Goal: Check status: Check status

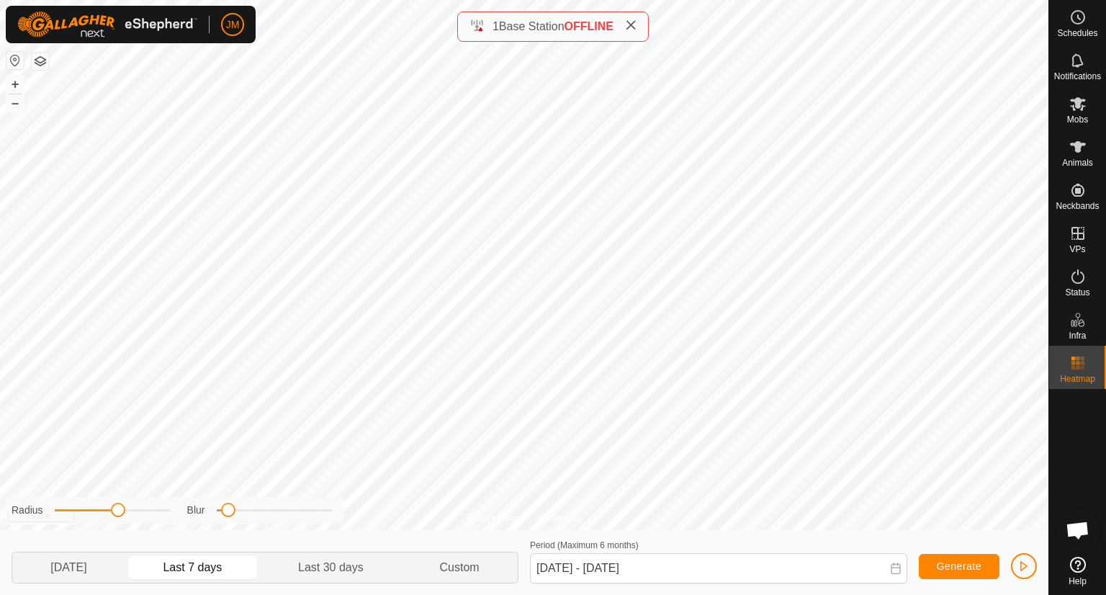
click at [629, 27] on icon at bounding box center [631, 25] width 12 height 12
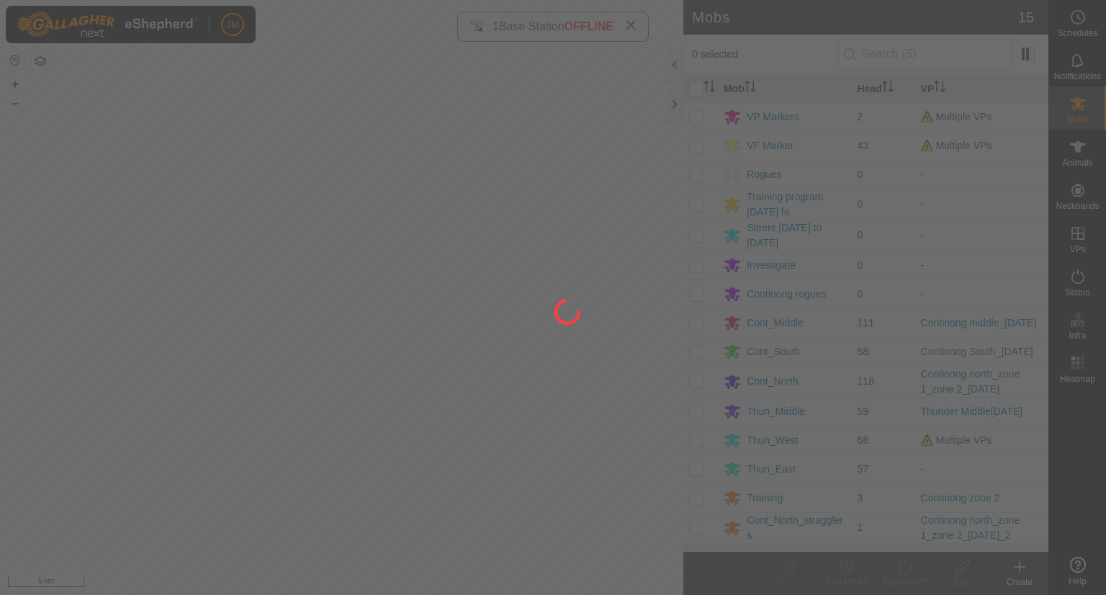
click at [674, 105] on div at bounding box center [553, 297] width 1106 height 595
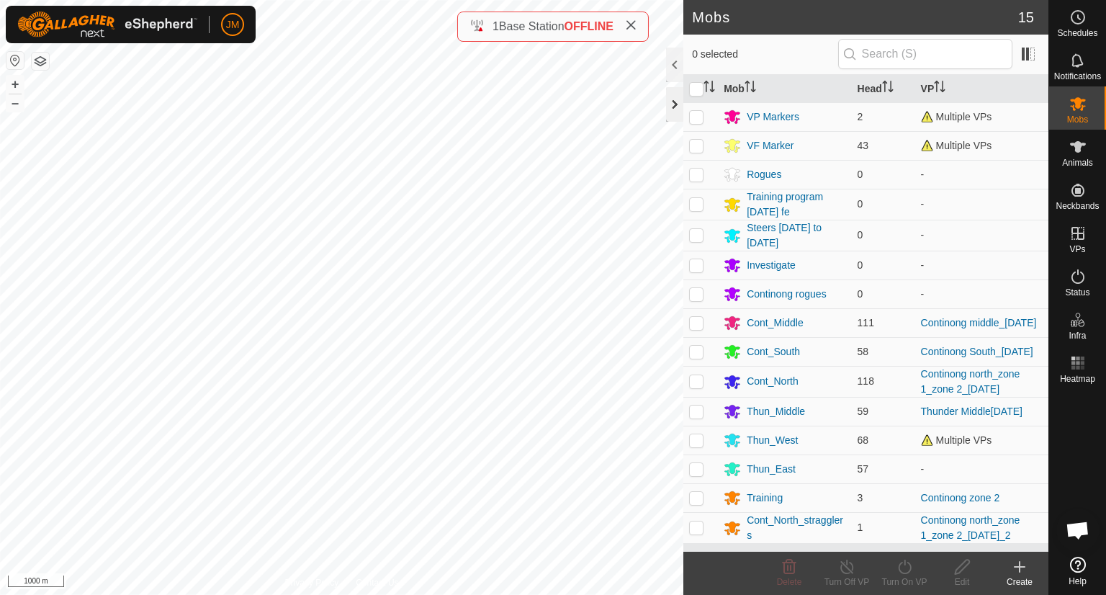
click at [673, 114] on div at bounding box center [674, 104] width 17 height 35
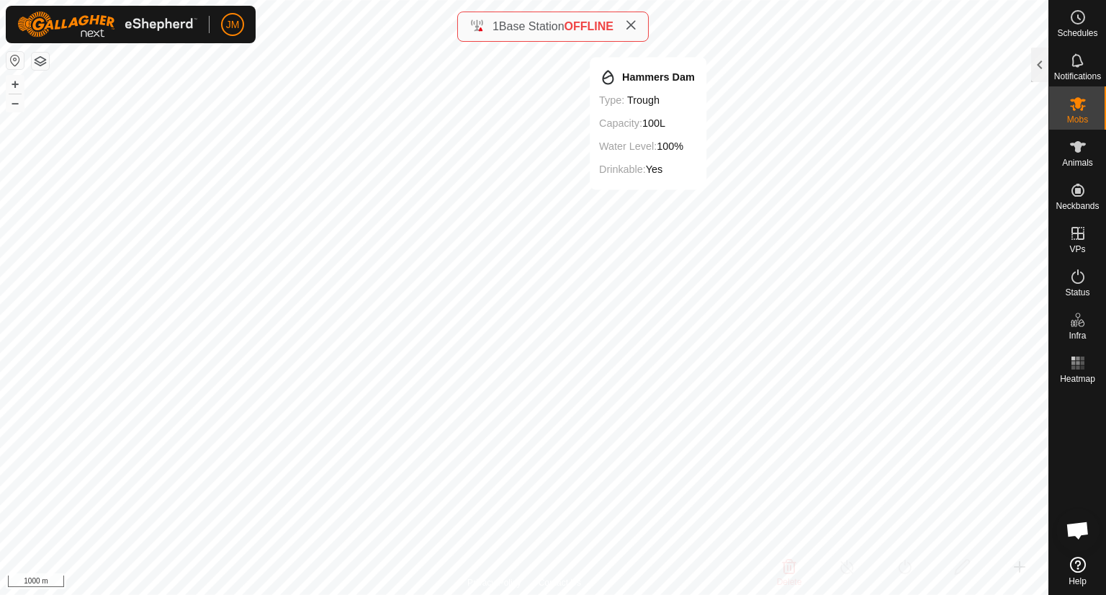
click at [636, 27] on icon at bounding box center [631, 25] width 12 height 12
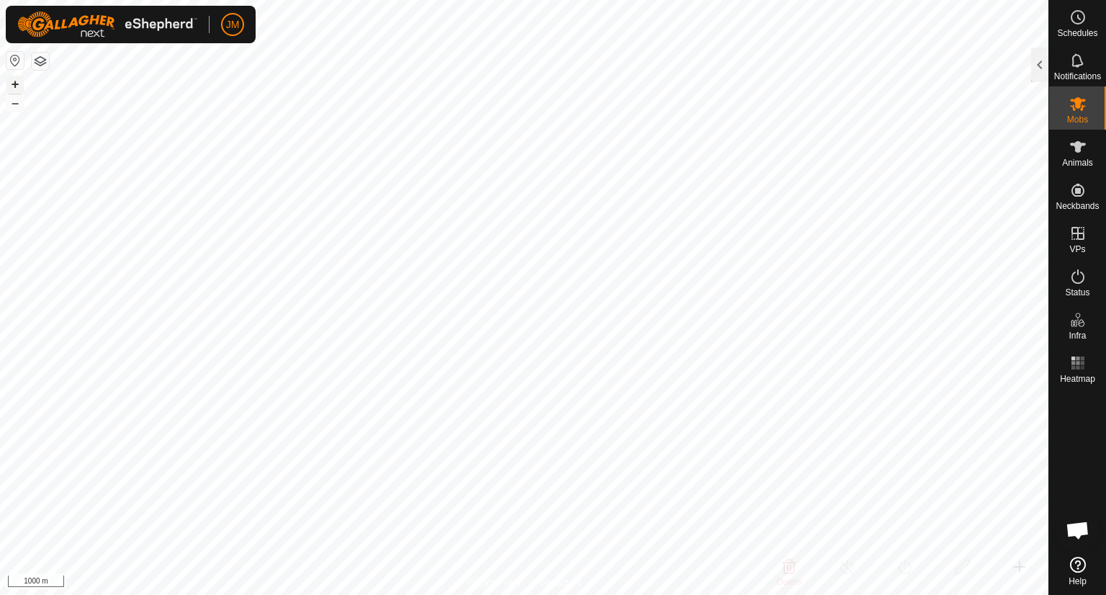
click at [8, 80] on button "+" at bounding box center [14, 84] width 17 height 17
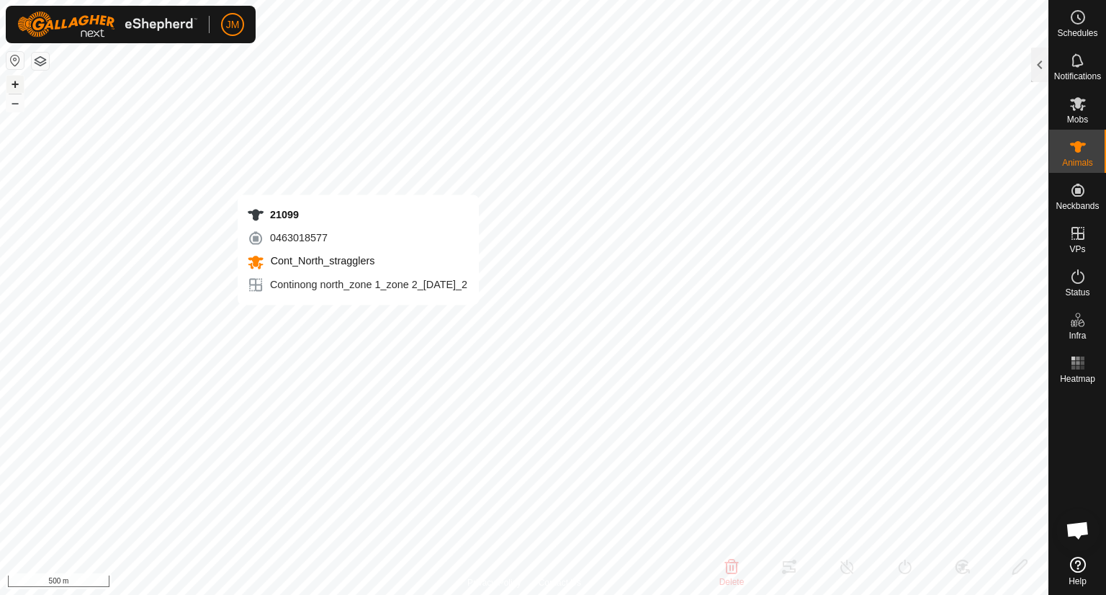
type input "220150"
type input "-"
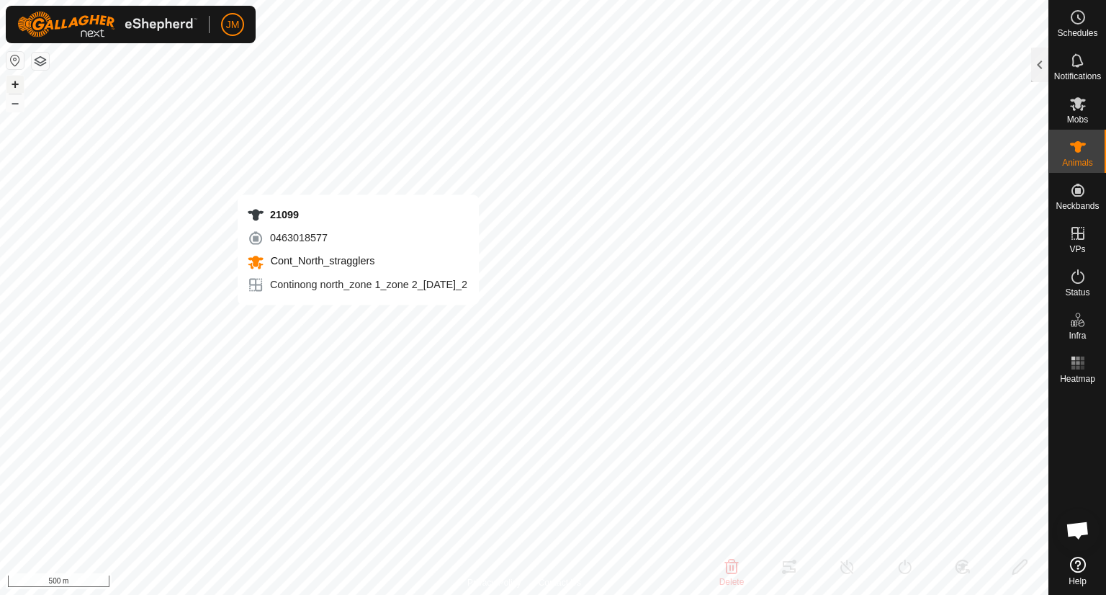
type input "-"
type input "21099"
type input "-"
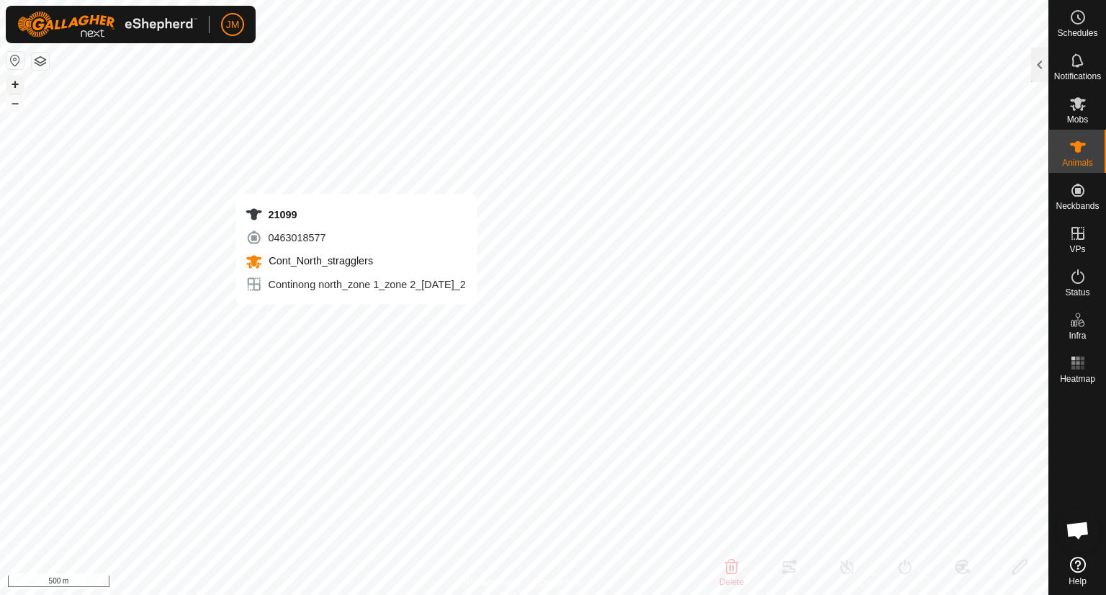
type input "-"
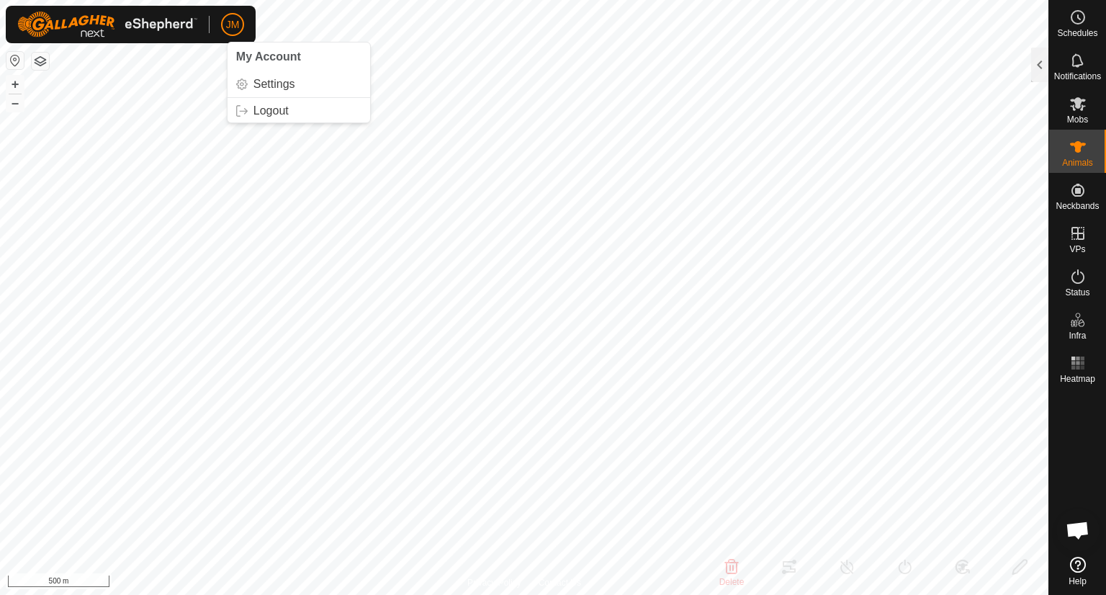
type input "21099"
